Goal: Task Accomplishment & Management: Manage account settings

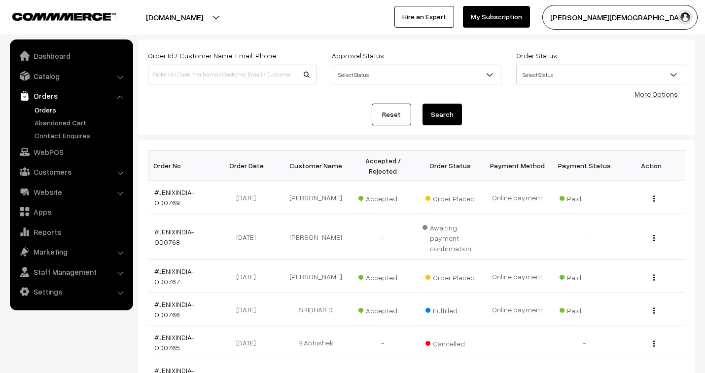
scroll to position [109, 0]
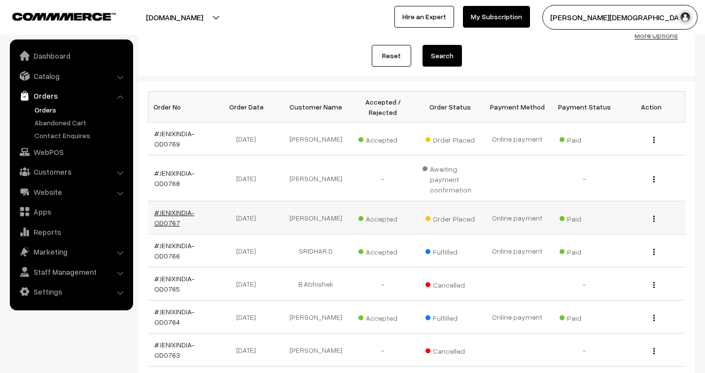
click at [171, 213] on link "#JENIXINDIA-OD0767" at bounding box center [174, 217] width 40 height 19
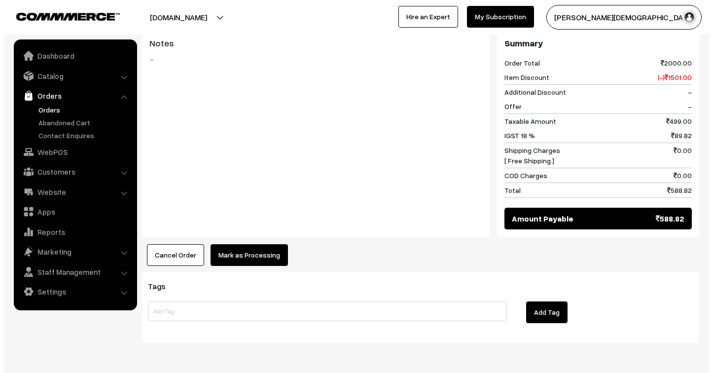
scroll to position [460, 0]
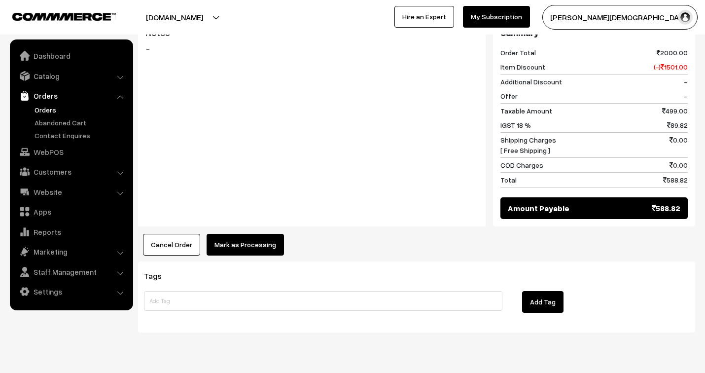
click at [263, 234] on button "Mark as Processing" at bounding box center [245, 245] width 77 height 22
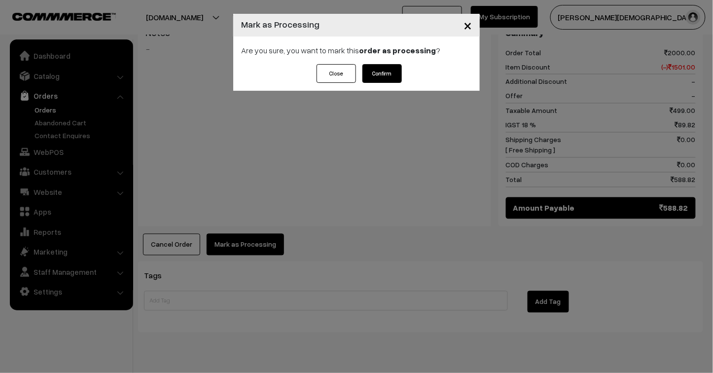
click at [387, 74] on button "Confirm" at bounding box center [381, 73] width 39 height 19
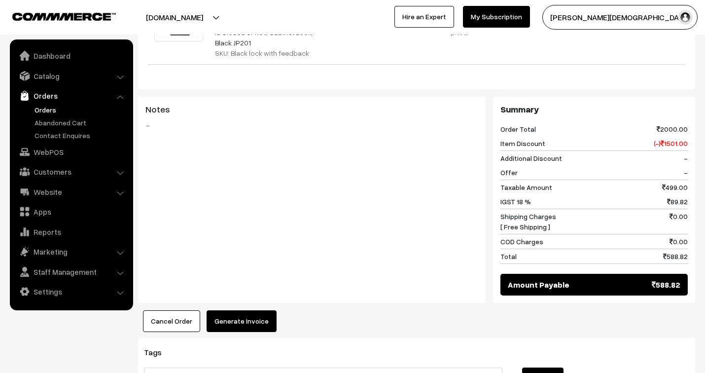
scroll to position [383, 0]
click at [251, 310] on button "Generate Invoice" at bounding box center [242, 321] width 70 height 22
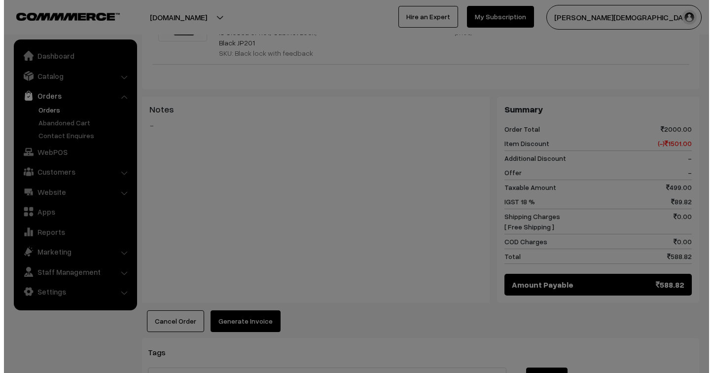
scroll to position [383, 0]
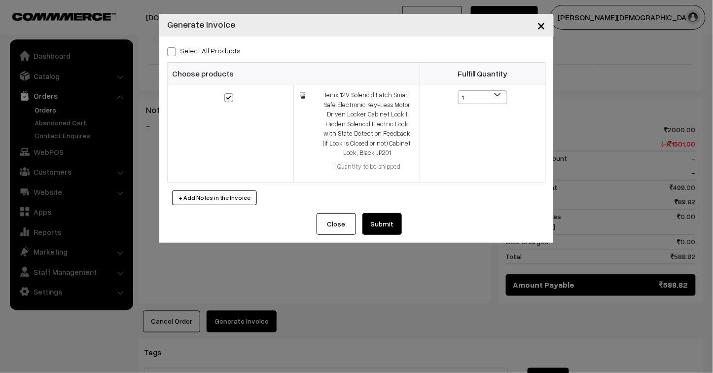
click at [391, 225] on button "Submit" at bounding box center [381, 224] width 39 height 22
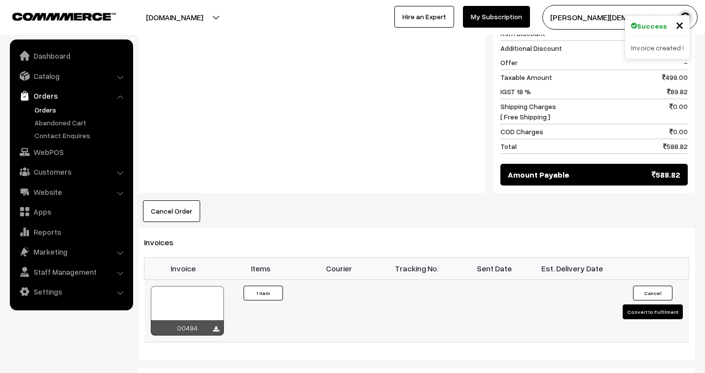
scroll to position [493, 0]
click at [215, 296] on div at bounding box center [187, 310] width 73 height 49
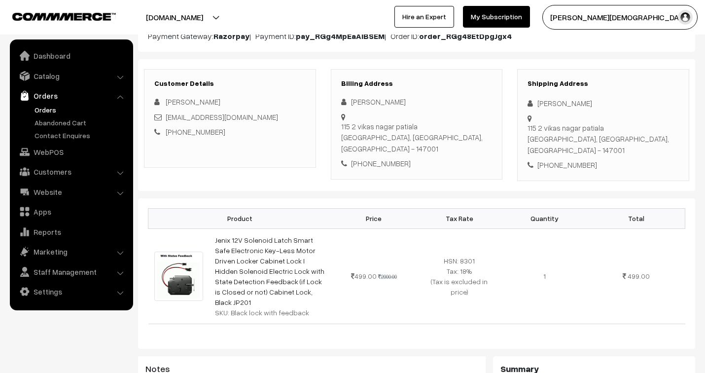
scroll to position [0, 0]
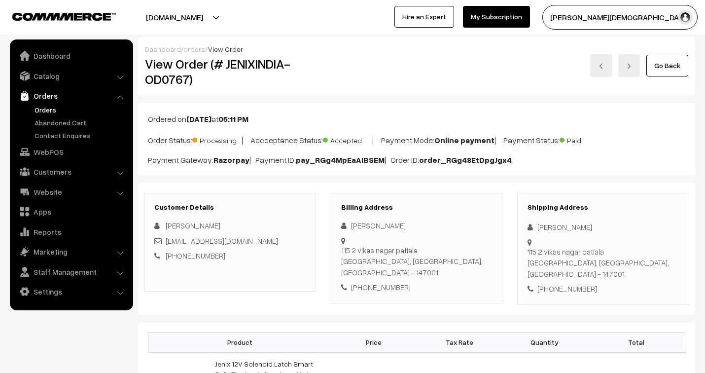
click at [193, 47] on link "orders" at bounding box center [194, 49] width 22 height 8
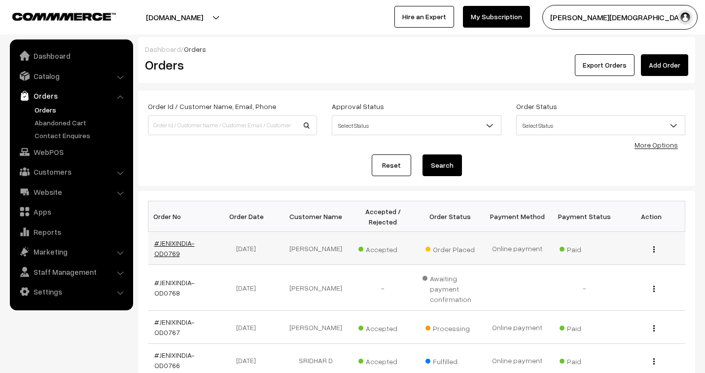
click at [165, 241] on link "#JENIXINDIA-OD0769" at bounding box center [174, 248] width 40 height 19
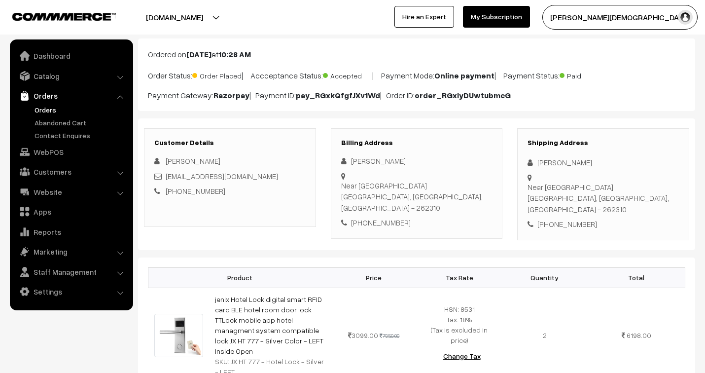
scroll to position [55, 0]
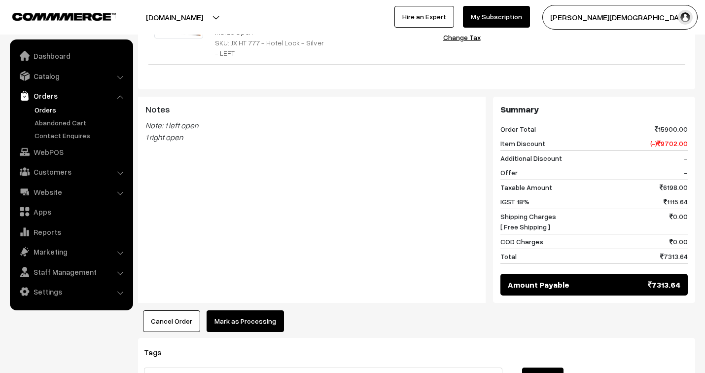
click at [271, 310] on button "Mark as Processing" at bounding box center [245, 321] width 77 height 22
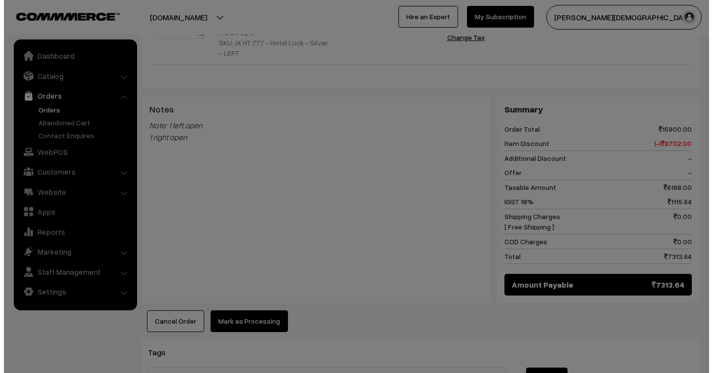
scroll to position [383, 0]
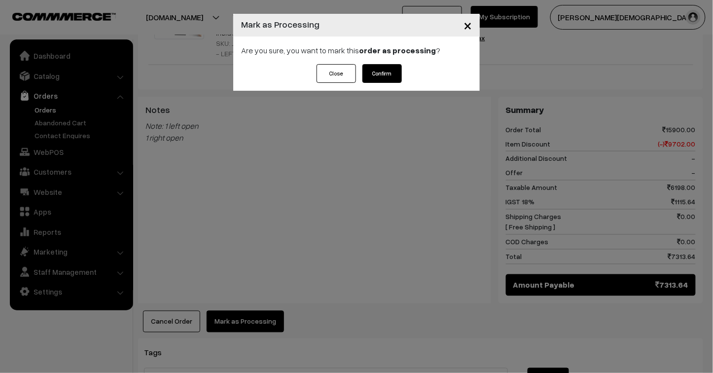
click at [381, 68] on button "Confirm" at bounding box center [381, 73] width 39 height 19
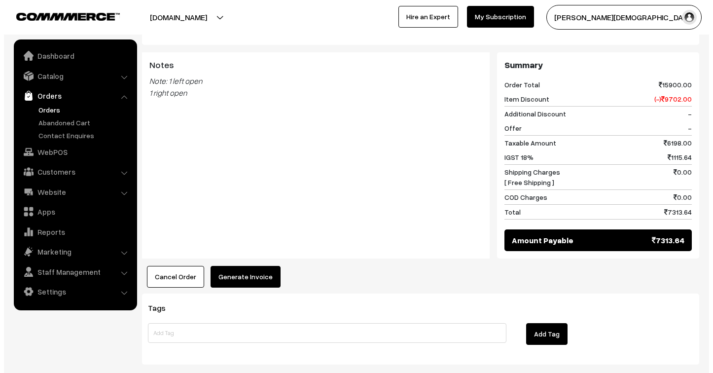
scroll to position [438, 0]
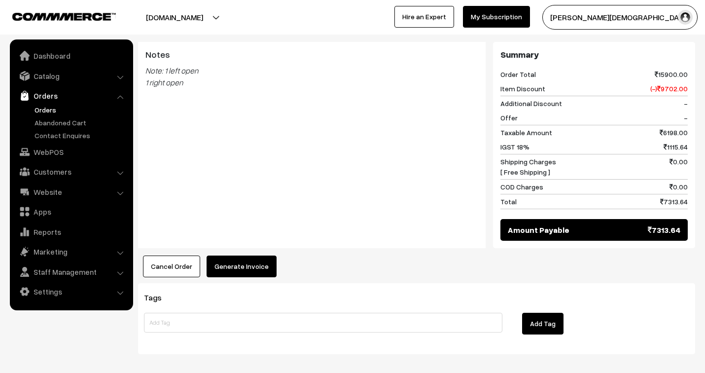
click at [259, 255] on button "Generate Invoice" at bounding box center [242, 266] width 70 height 22
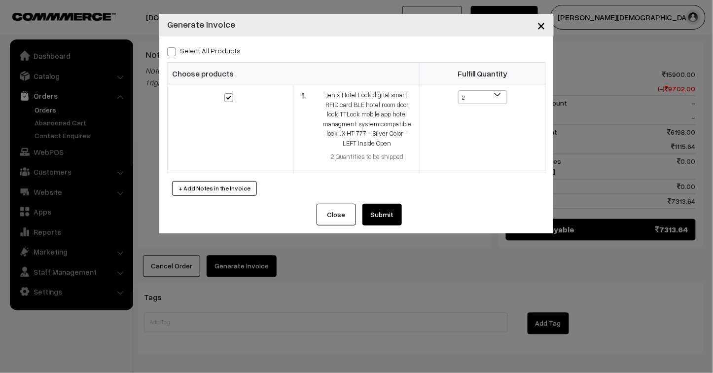
click at [385, 210] on button "Submit" at bounding box center [381, 215] width 39 height 22
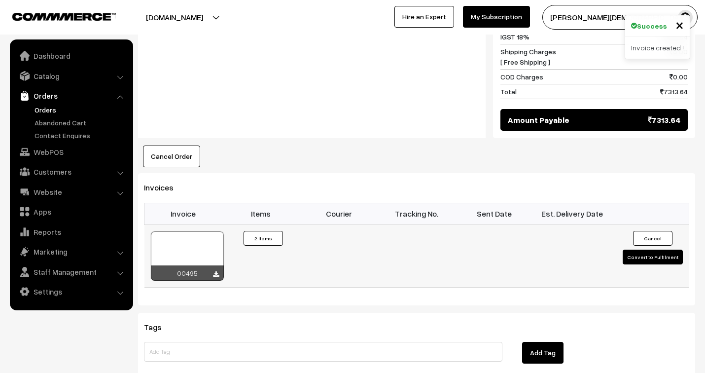
scroll to position [548, 0]
click at [209, 235] on div at bounding box center [187, 255] width 73 height 49
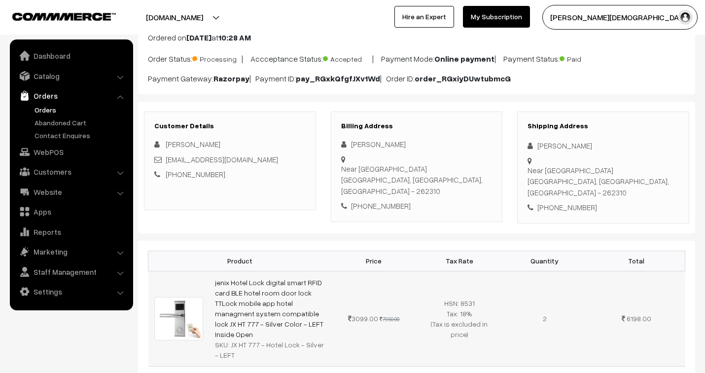
scroll to position [0, 0]
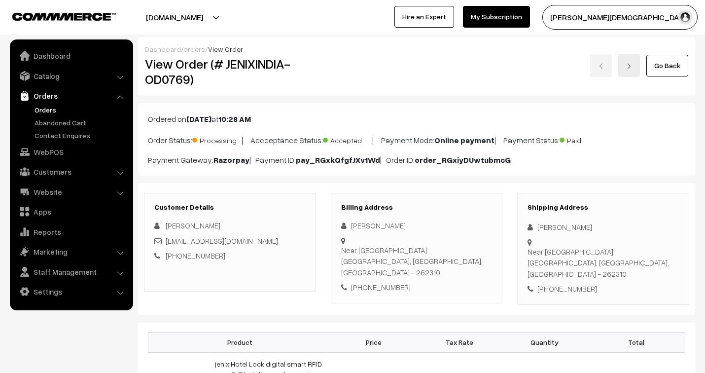
click at [193, 47] on link "orders" at bounding box center [194, 49] width 22 height 8
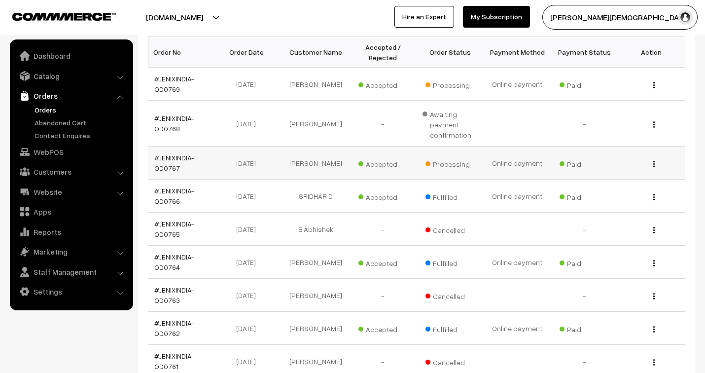
scroll to position [219, 0]
